Goal: Information Seeking & Learning: Learn about a topic

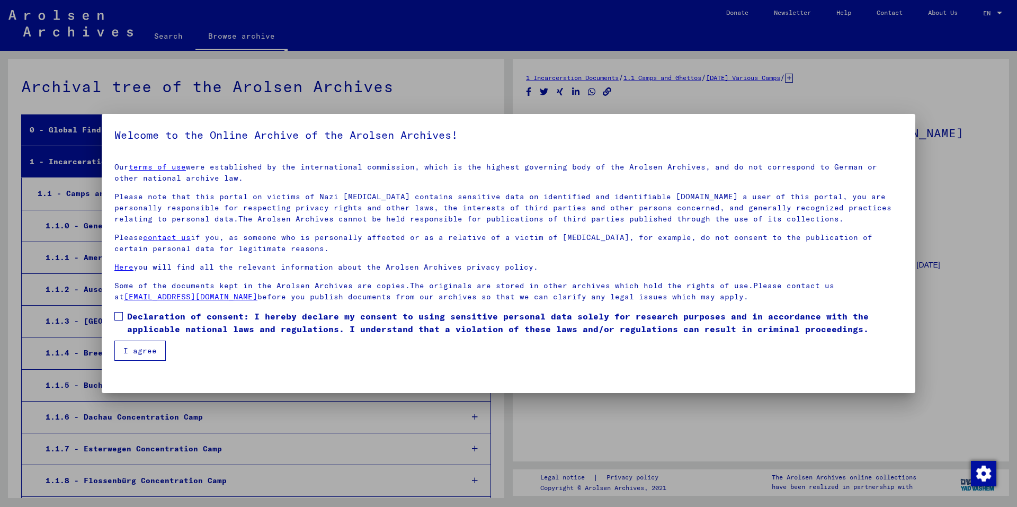
scroll to position [7778, 0]
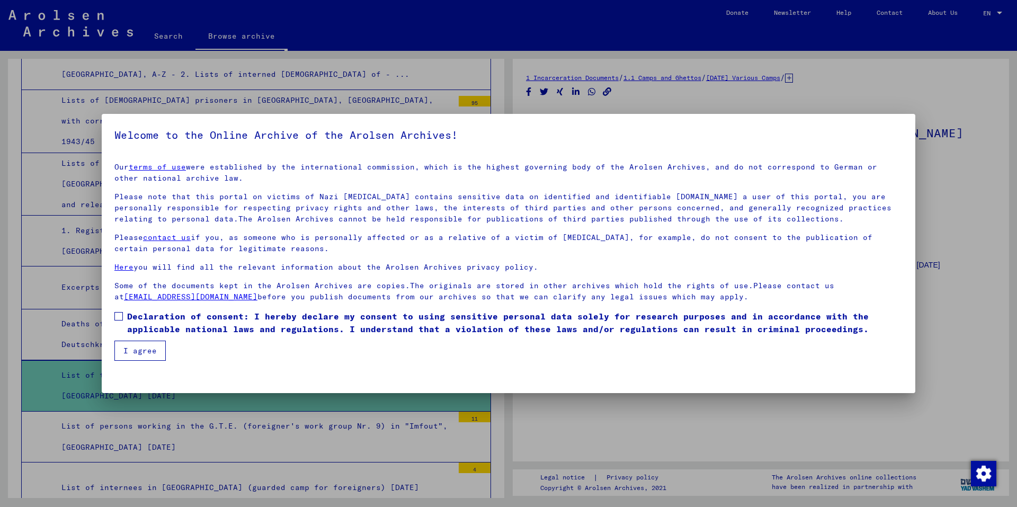
click at [144, 349] on button "I agree" at bounding box center [139, 350] width 51 height 20
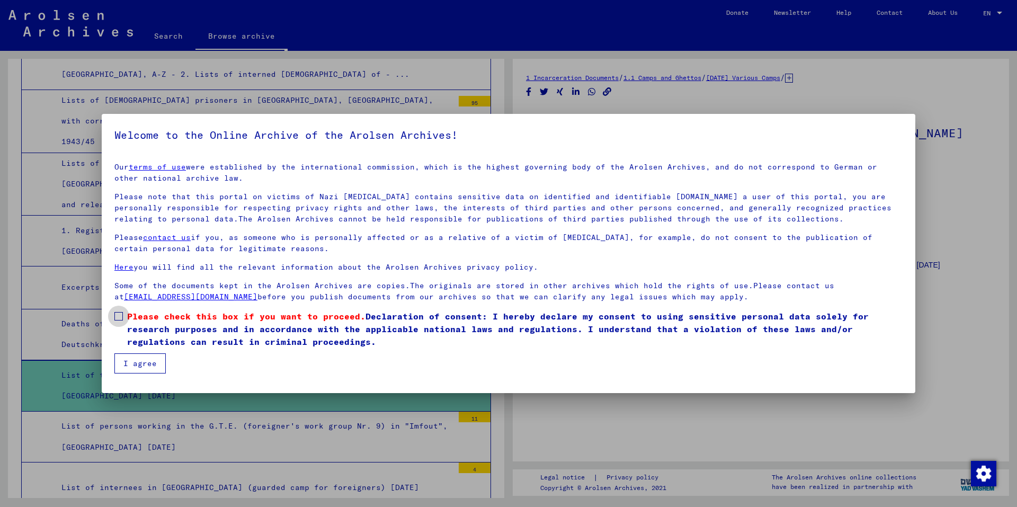
click at [123, 316] on label "Please check this box if you want to proceed. Declaration of consent: I hereby …" at bounding box center [508, 329] width 788 height 38
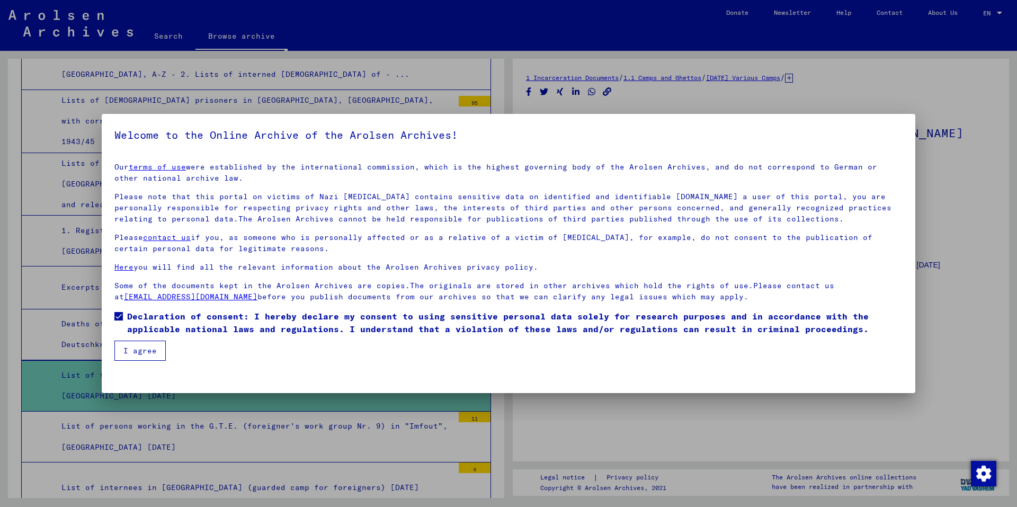
click at [138, 350] on button "I agree" at bounding box center [139, 350] width 51 height 20
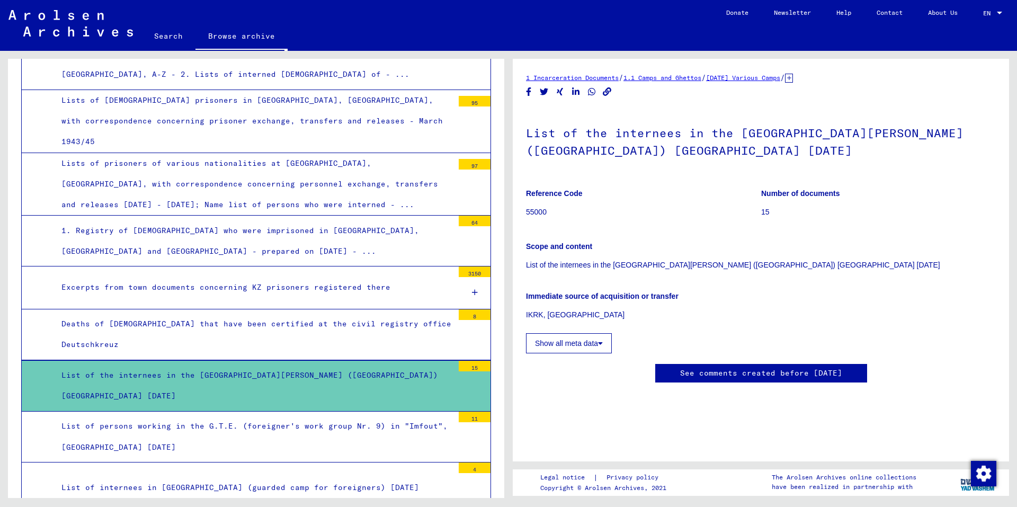
scroll to position [0, 0]
click at [213, 365] on div "List of the internees in the [GEOGRAPHIC_DATA][PERSON_NAME] ([GEOGRAPHIC_DATA])…" at bounding box center [253, 385] width 400 height 41
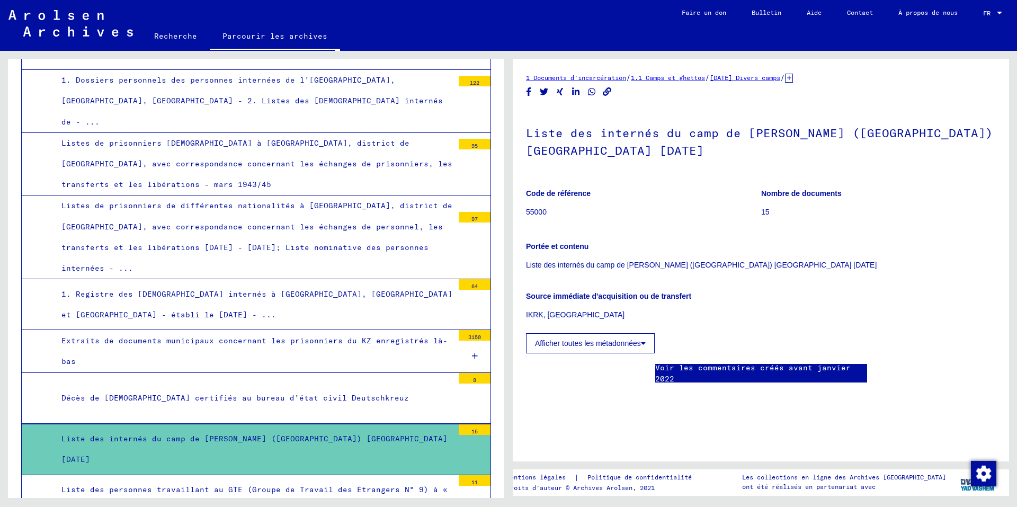
scroll to position [7821, 0]
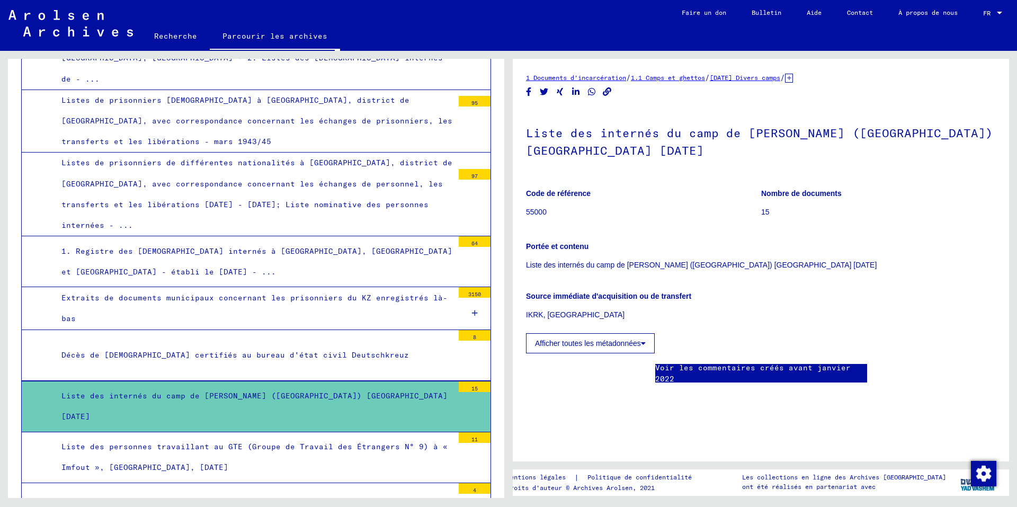
click at [437, 385] on div "Liste des internés du camp de [PERSON_NAME] ([GEOGRAPHIC_DATA]) [GEOGRAPHIC_DAT…" at bounding box center [253, 405] width 400 height 41
click at [641, 341] on icon at bounding box center [643, 342] width 5 height 7
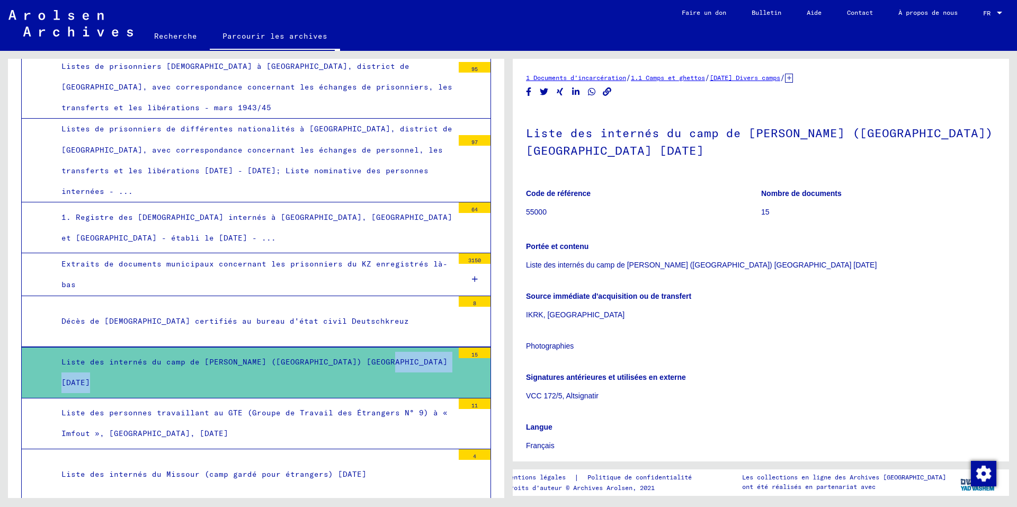
scroll to position [7874, 0]
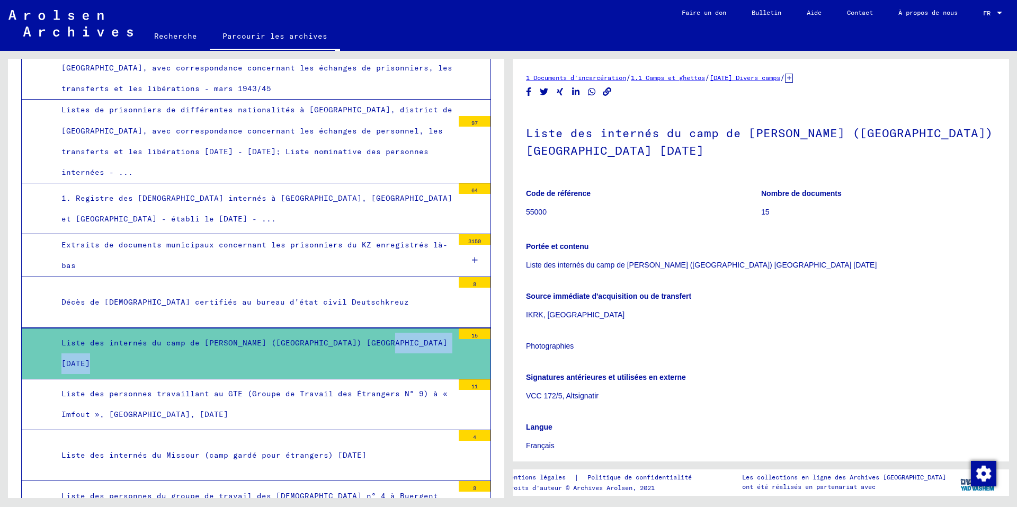
click at [462, 328] on div "15" at bounding box center [475, 333] width 32 height 11
click at [98, 338] on font "Liste des internés du camp de [PERSON_NAME] ([GEOGRAPHIC_DATA]) [GEOGRAPHIC_DAT…" at bounding box center [254, 353] width 386 height 30
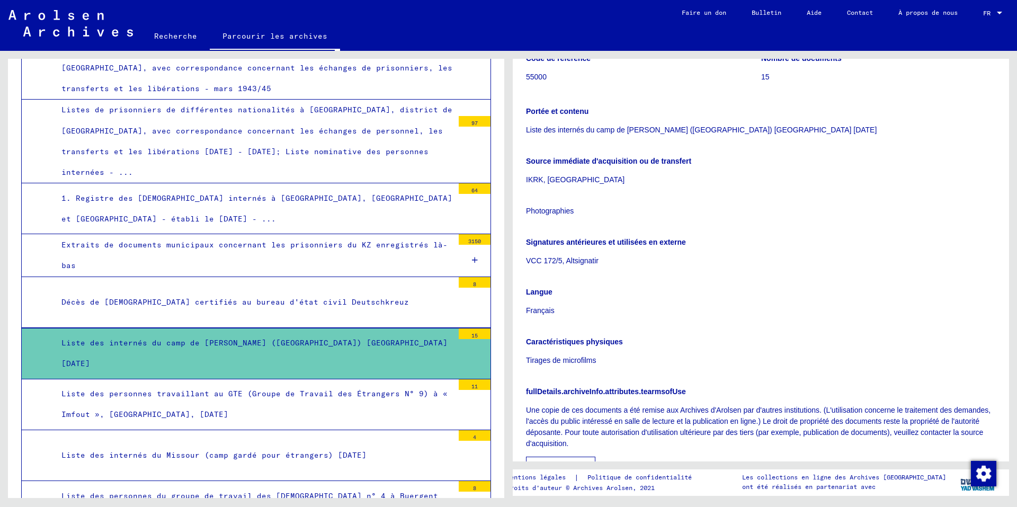
scroll to position [0, 0]
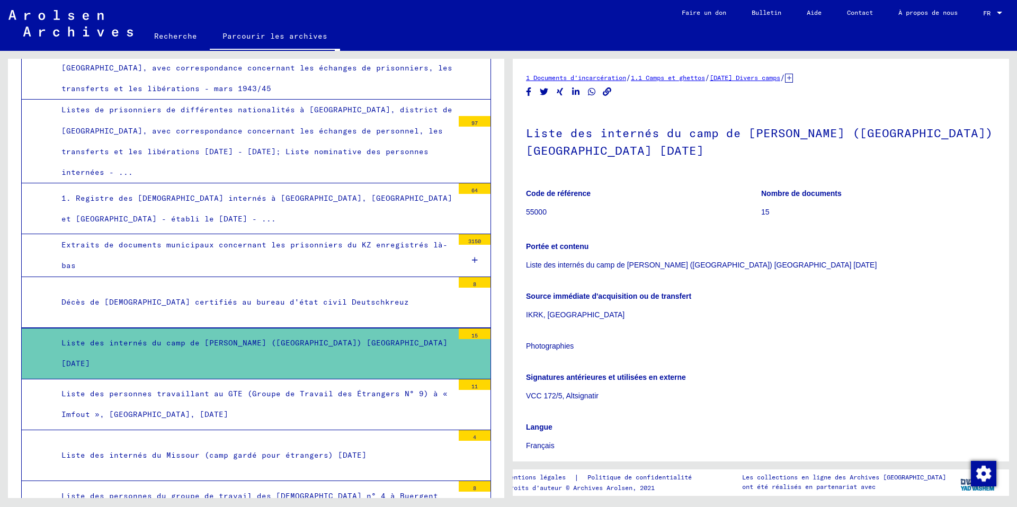
click at [806, 10] on font "Aide" at bounding box center [813, 12] width 15 height 8
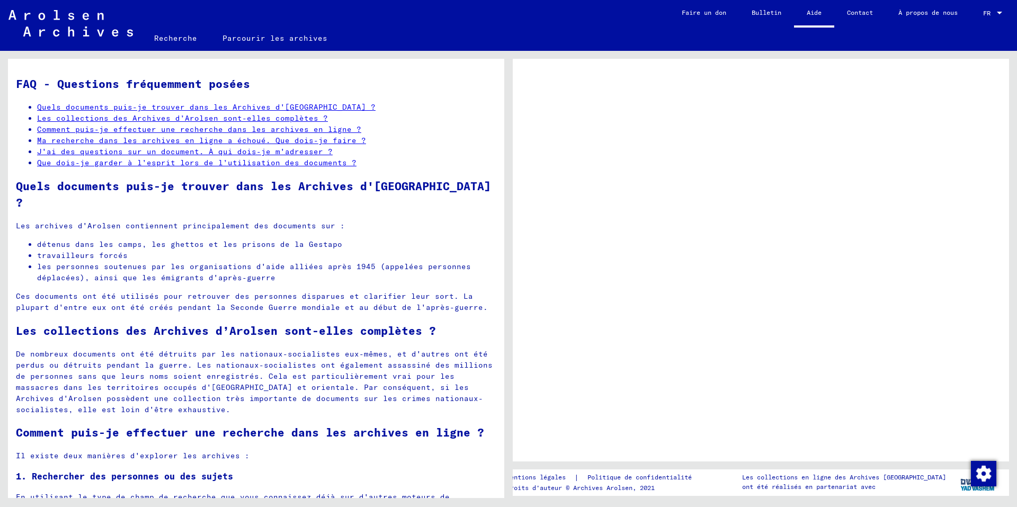
click at [317, 134] on font "Comment puis-je effectuer une recherche dans les archives en ligne ?" at bounding box center [199, 129] width 324 height 10
